Goal: Book appointment/travel/reservation

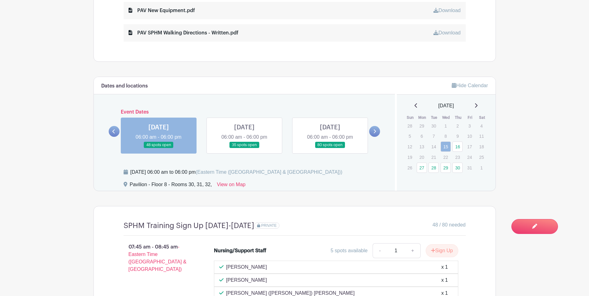
scroll to position [434, 0]
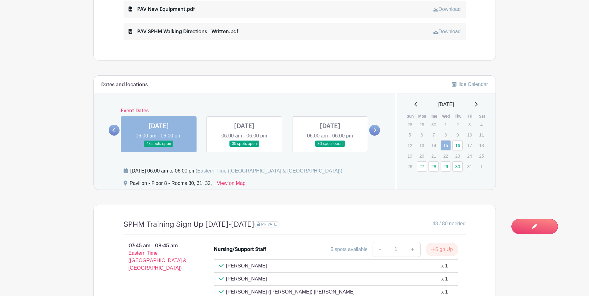
click at [373, 128] on link at bounding box center [374, 130] width 11 height 11
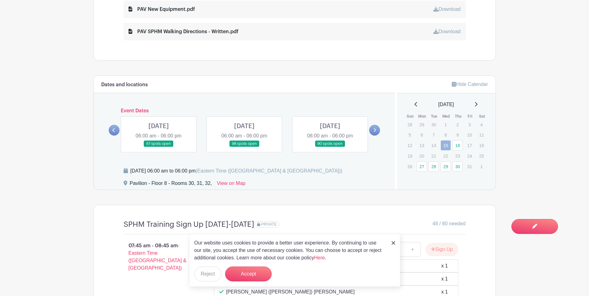
click at [373, 128] on icon at bounding box center [374, 130] width 3 height 5
click at [330, 147] on link at bounding box center [330, 147] width 0 height 0
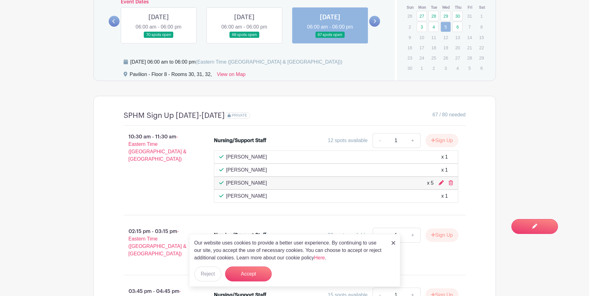
scroll to position [558, 0]
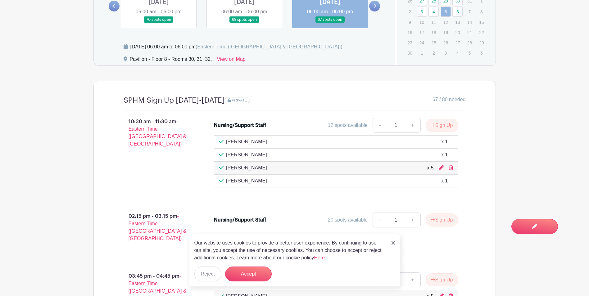
click at [392, 242] on img at bounding box center [393, 243] width 4 height 4
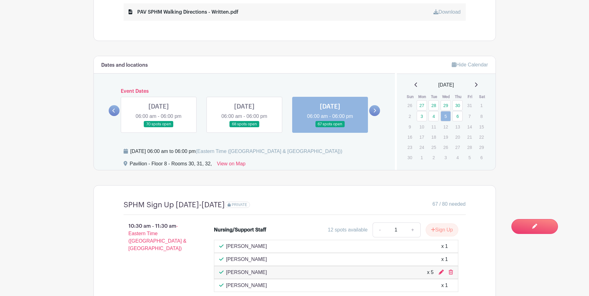
scroll to position [465, 0]
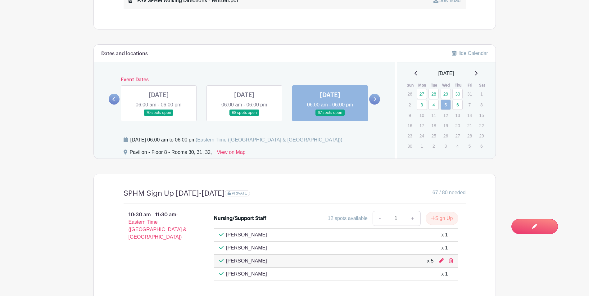
click at [414, 74] on icon at bounding box center [415, 73] width 2 height 4
click at [446, 116] on link "15" at bounding box center [445, 114] width 10 height 10
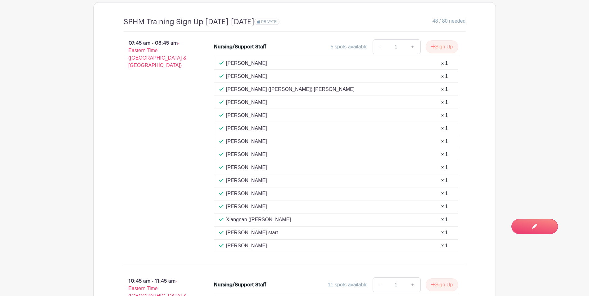
scroll to position [622, 0]
